Goal: Communication & Community: Answer question/provide support

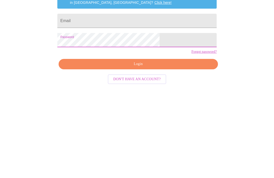
scroll to position [22, 0]
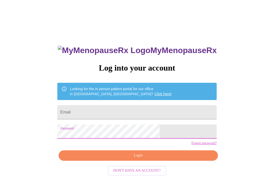
scroll to position [19, 0]
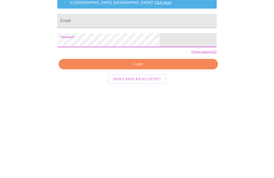
click at [133, 86] on input "Email" at bounding box center [136, 93] width 159 height 14
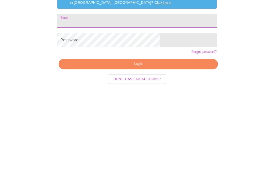
type input "[EMAIL_ADDRESS][DOMAIN_NAME]"
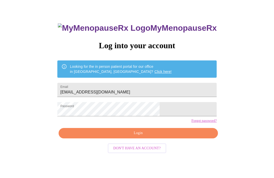
click at [172, 137] on span "Login" at bounding box center [138, 133] width 148 height 6
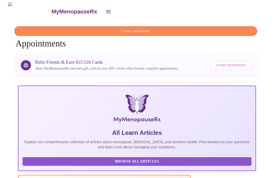
click at [105, 9] on icon "open drawer" at bounding box center [108, 12] width 6 height 6
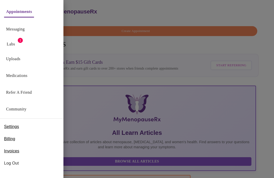
click at [23, 29] on link "Messaging" at bounding box center [15, 29] width 19 height 7
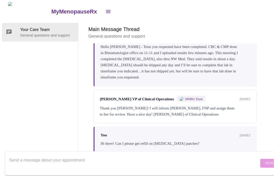
scroll to position [1153, 0]
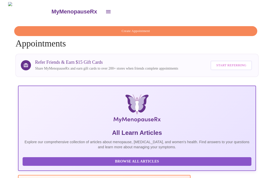
click at [102, 6] on button "open drawer" at bounding box center [108, 12] width 12 height 12
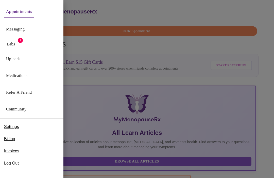
click at [14, 29] on link "Messaging" at bounding box center [15, 29] width 19 height 7
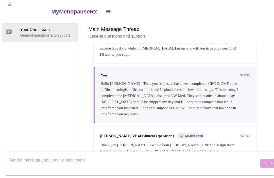
scroll to position [1153, 0]
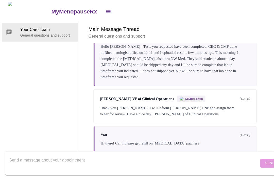
click at [125, 156] on textarea "Send a message about your appointment" at bounding box center [134, 163] width 250 height 16
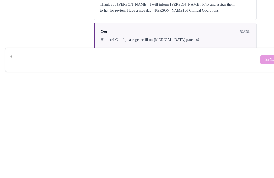
scroll to position [19, 2]
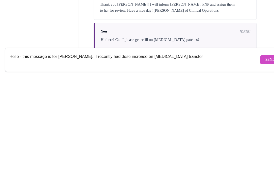
click at [172, 155] on textarea "Hello - this message is for Emilie. I recently had dose increase on estrogen tr…" at bounding box center [134, 163] width 250 height 16
click at [168, 155] on textarea "Hello - this message is for Emilie. I recently had dose increase on estrogen tr…" at bounding box center [134, 163] width 250 height 16
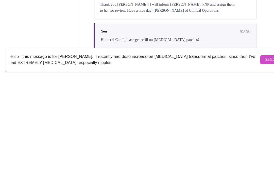
click at [188, 155] on textarea "Hello - this message is for Emilie. I recently had dose increase on estrogen tr…" at bounding box center [134, 163] width 250 height 16
click at [96, 155] on textarea "Hello - this message is for Emilie. I recently had dose increase on estrogen tr…" at bounding box center [134, 163] width 250 height 16
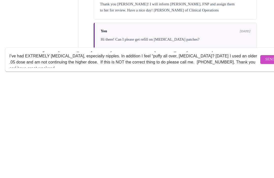
scroll to position [5, 0]
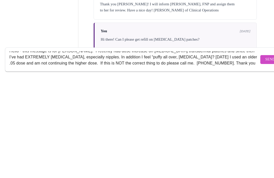
click at [13, 155] on textarea "Hello - this message is for Emilie. I recently had dose increase on estrogen tr…" at bounding box center [134, 163] width 250 height 16
click at [12, 155] on textarea "Hello - this message is for Emilie. I recently had dose increase on estrogen tr…" at bounding box center [134, 163] width 250 height 16
click at [40, 155] on textarea "Hello - this message is for Emilie. I recently had dose increase on estrogen tr…" at bounding box center [134, 163] width 250 height 16
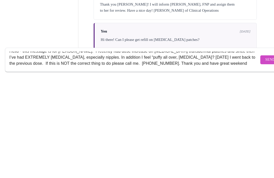
type textarea "Hello - this message is for Emilie. I recently had dose increase on estrogen tr…"
click at [265, 160] on span "Send" at bounding box center [270, 163] width 10 height 6
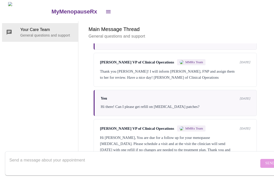
scroll to position [1094, 0]
